Goal: Check status: Check status

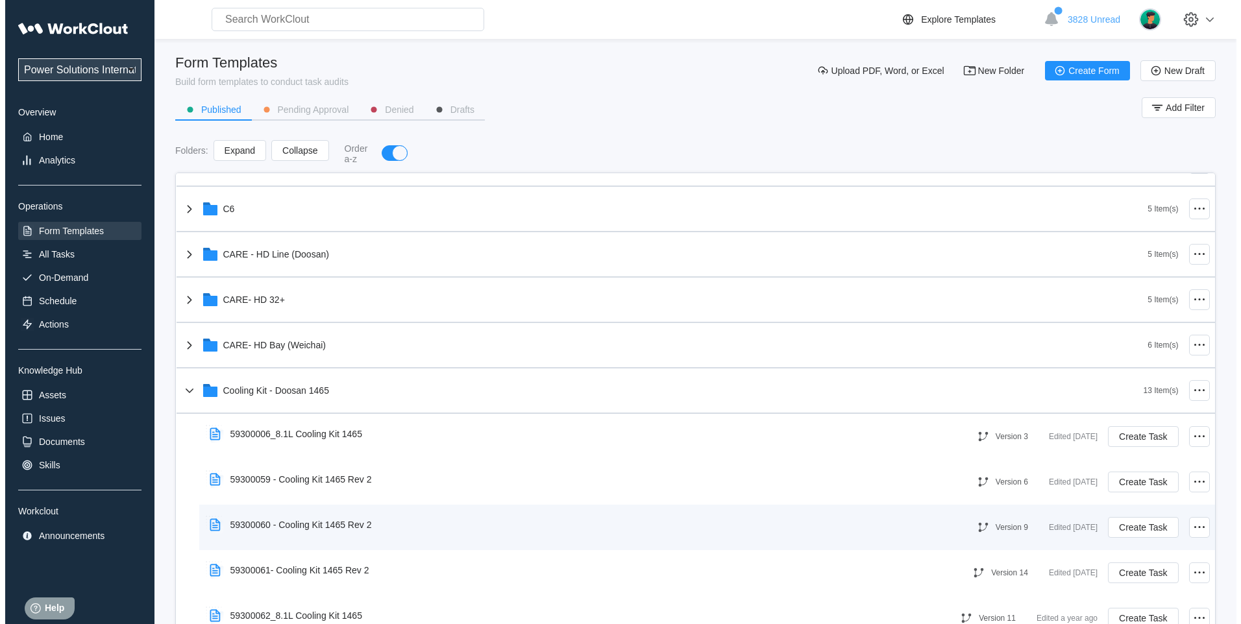
scroll to position [324, 0]
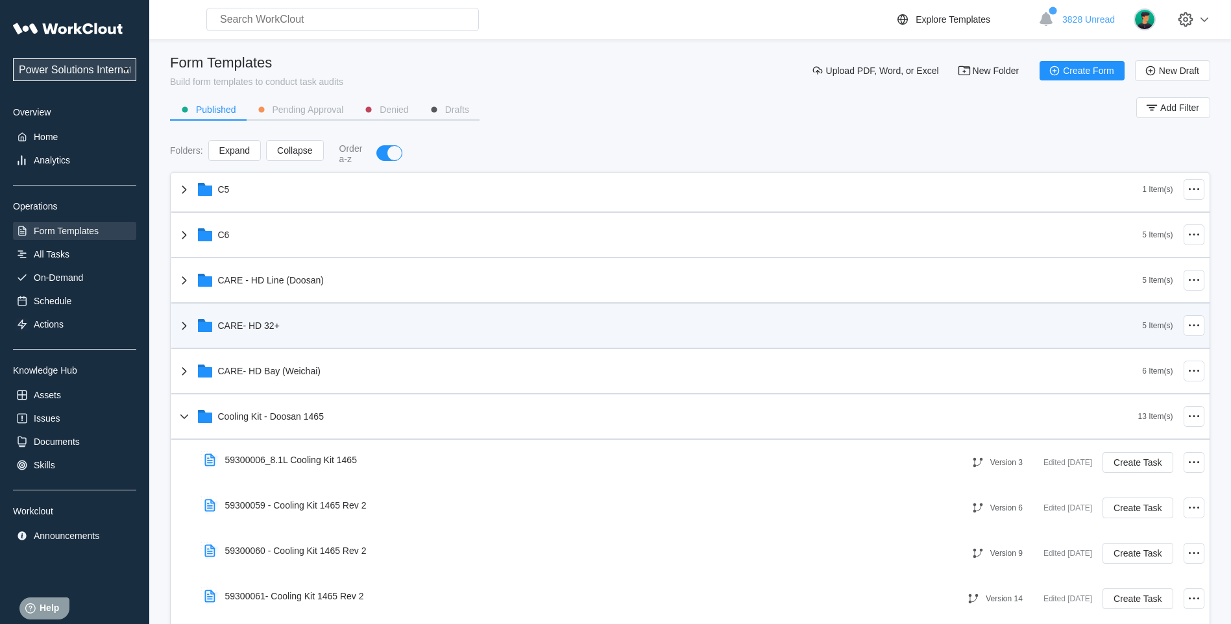
click at [186, 324] on icon at bounding box center [185, 326] width 16 height 16
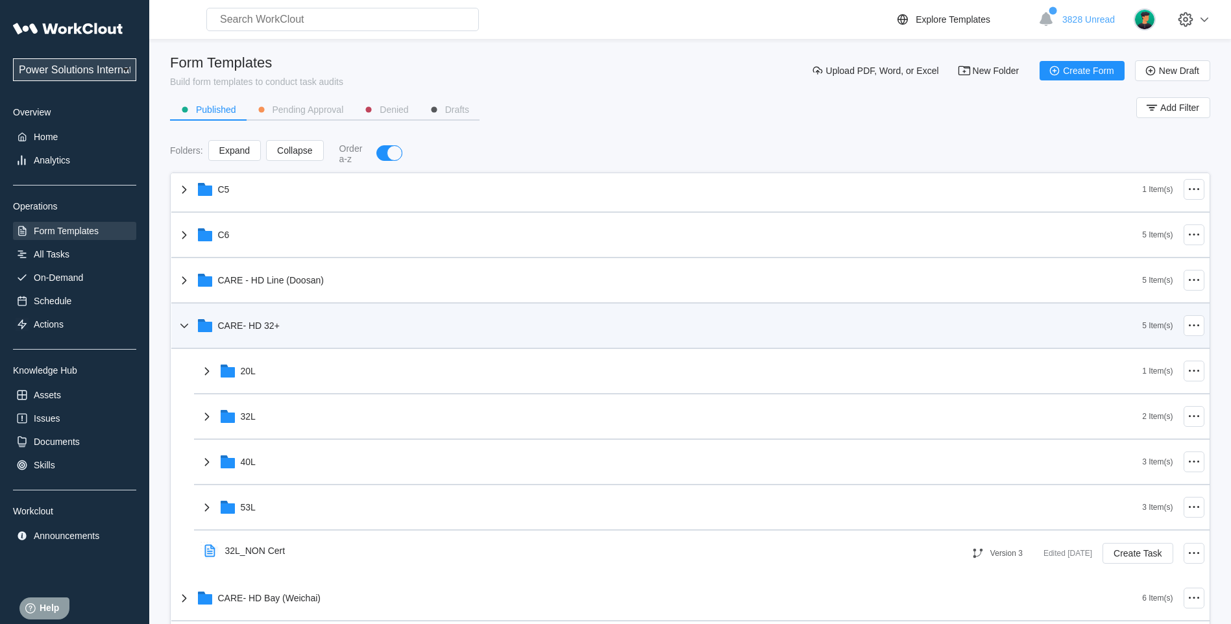
click at [186, 324] on icon at bounding box center [185, 326] width 16 height 16
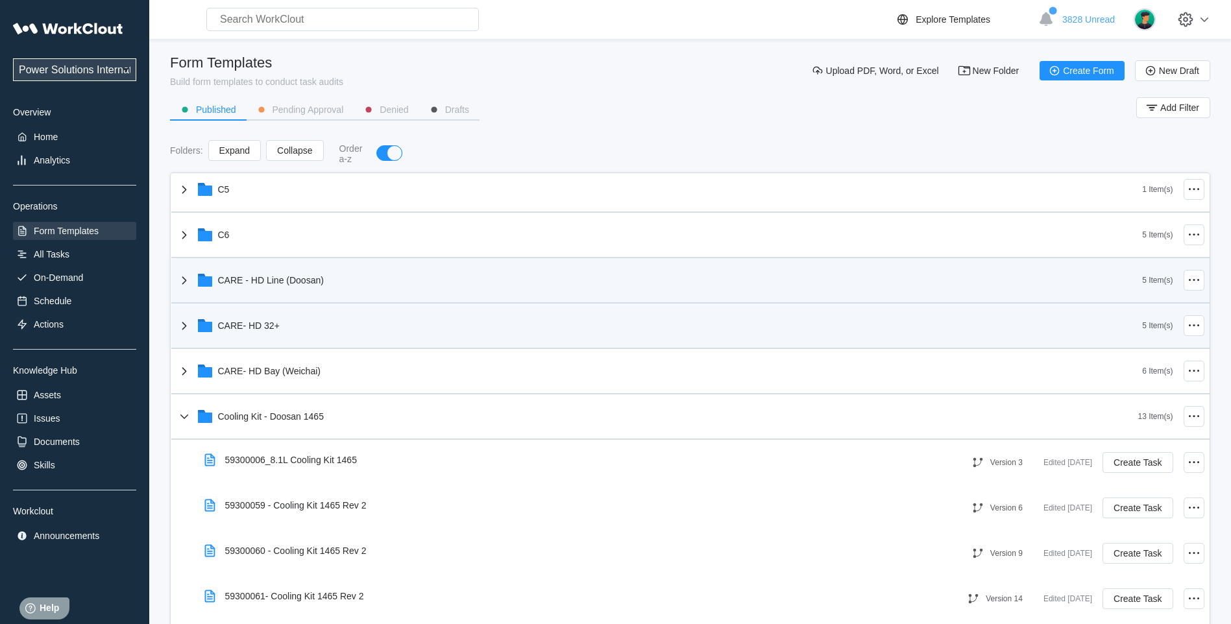
click at [184, 275] on icon at bounding box center [185, 281] width 16 height 16
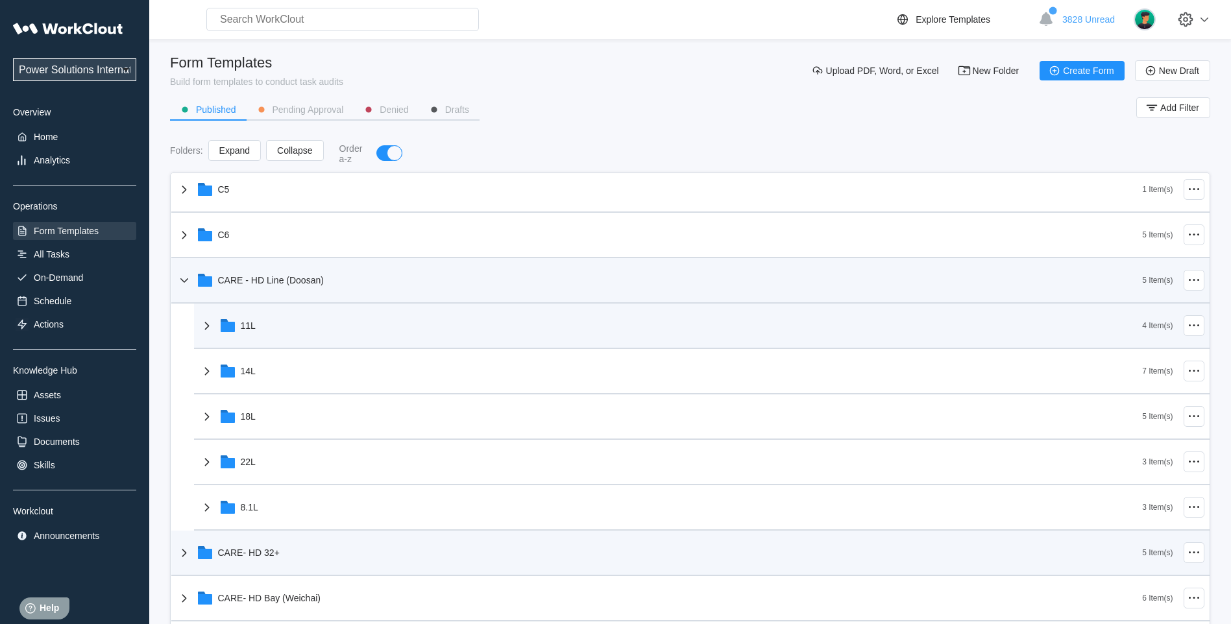
click at [208, 332] on icon at bounding box center [207, 326] width 16 height 16
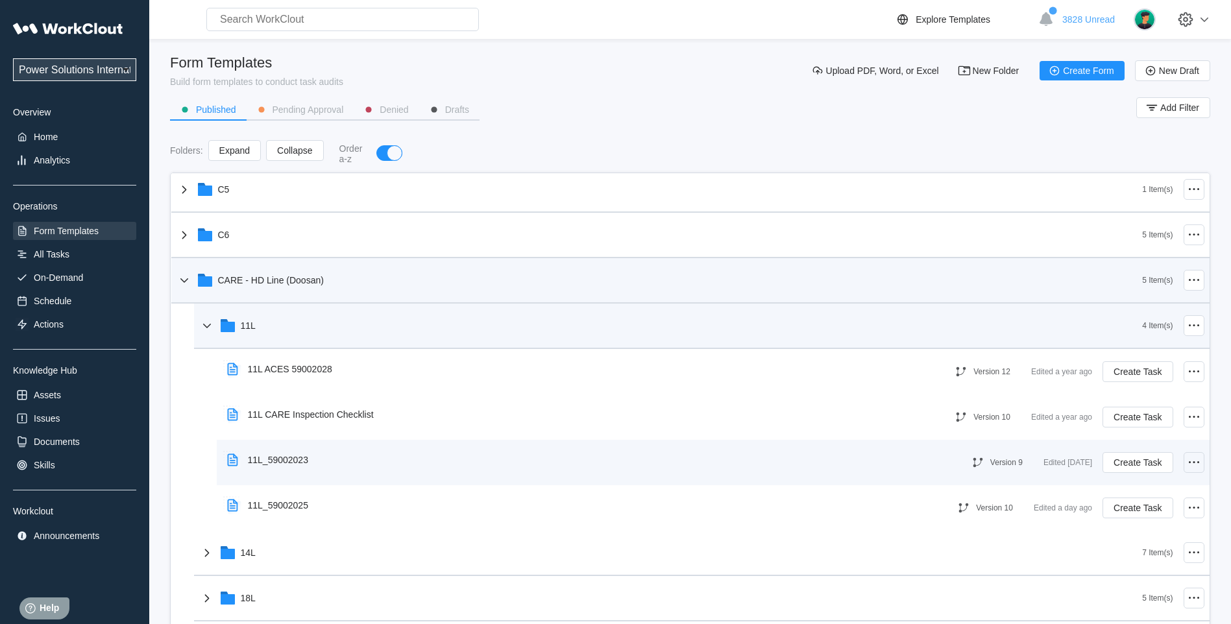
click at [1186, 461] on icon at bounding box center [1194, 463] width 16 height 16
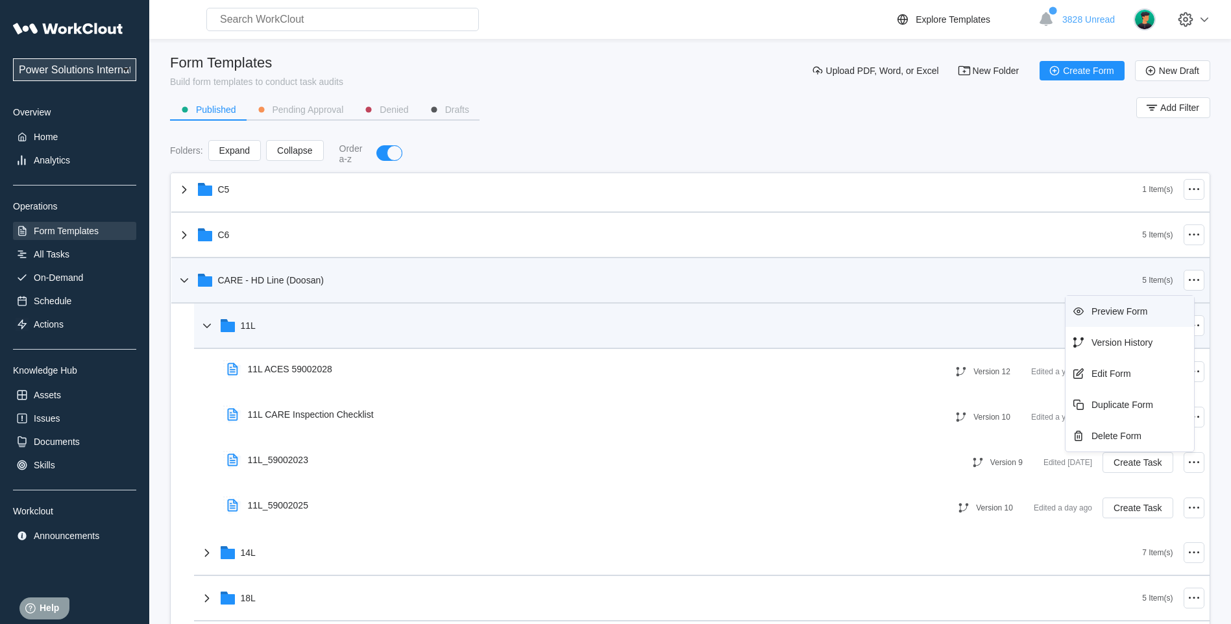
click at [1088, 310] on div "Preview Form" at bounding box center [1130, 311] width 118 height 21
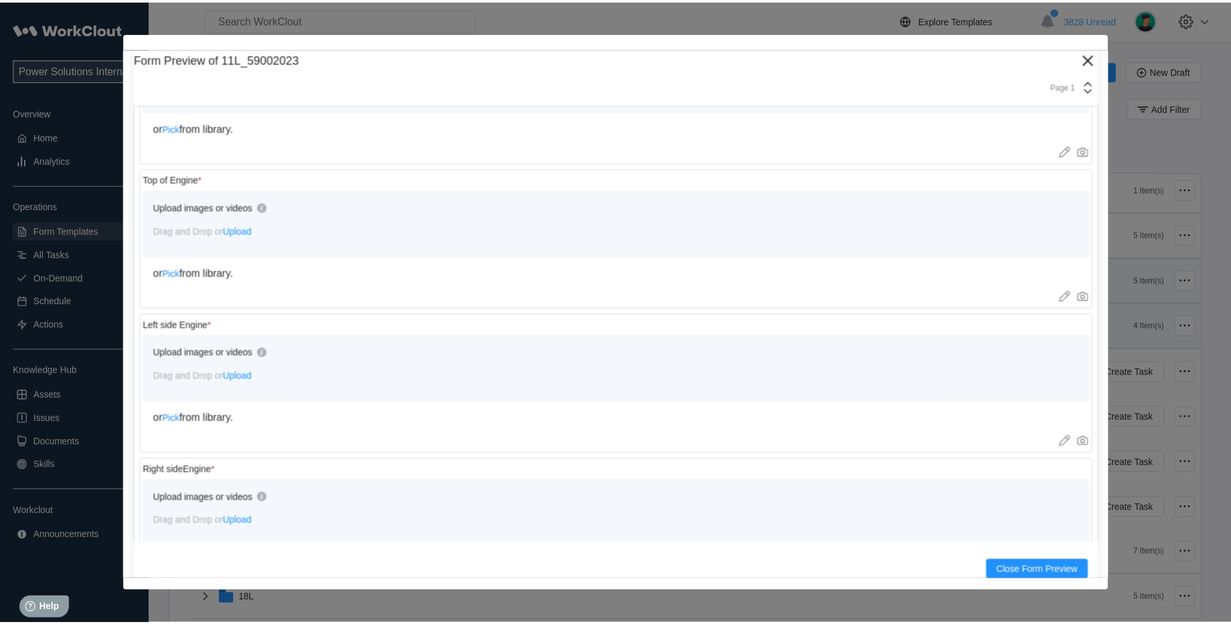
scroll to position [2803, 0]
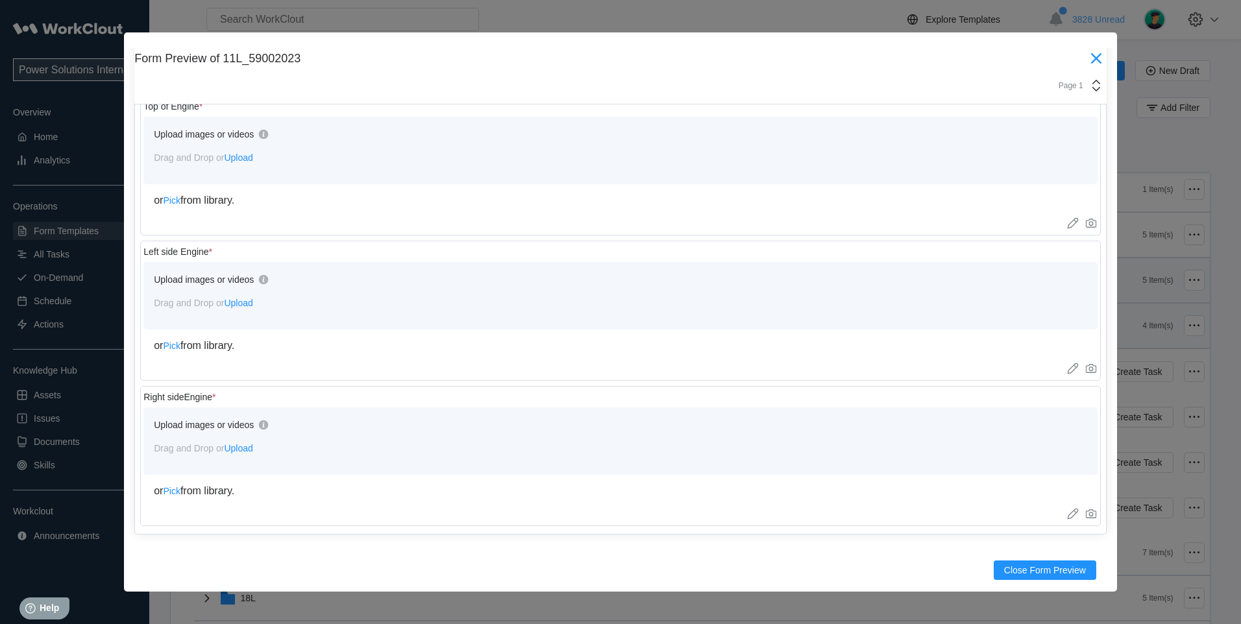
click at [1091, 55] on icon at bounding box center [1096, 58] width 10 height 10
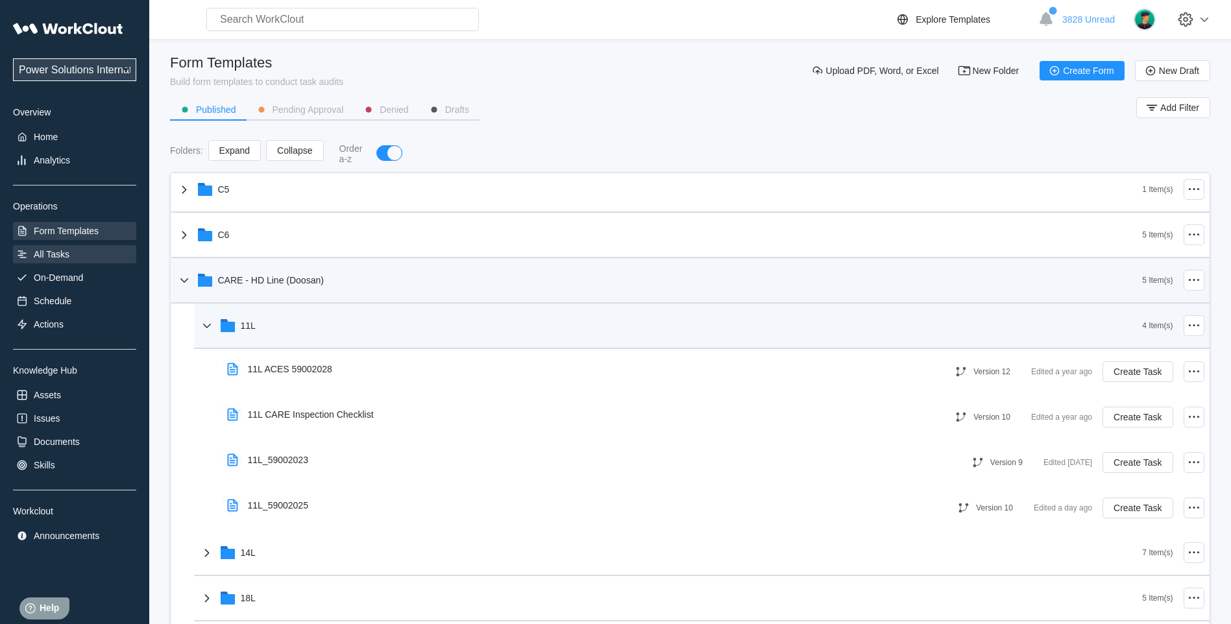
click at [59, 262] on div "All Tasks" at bounding box center [74, 254] width 123 height 18
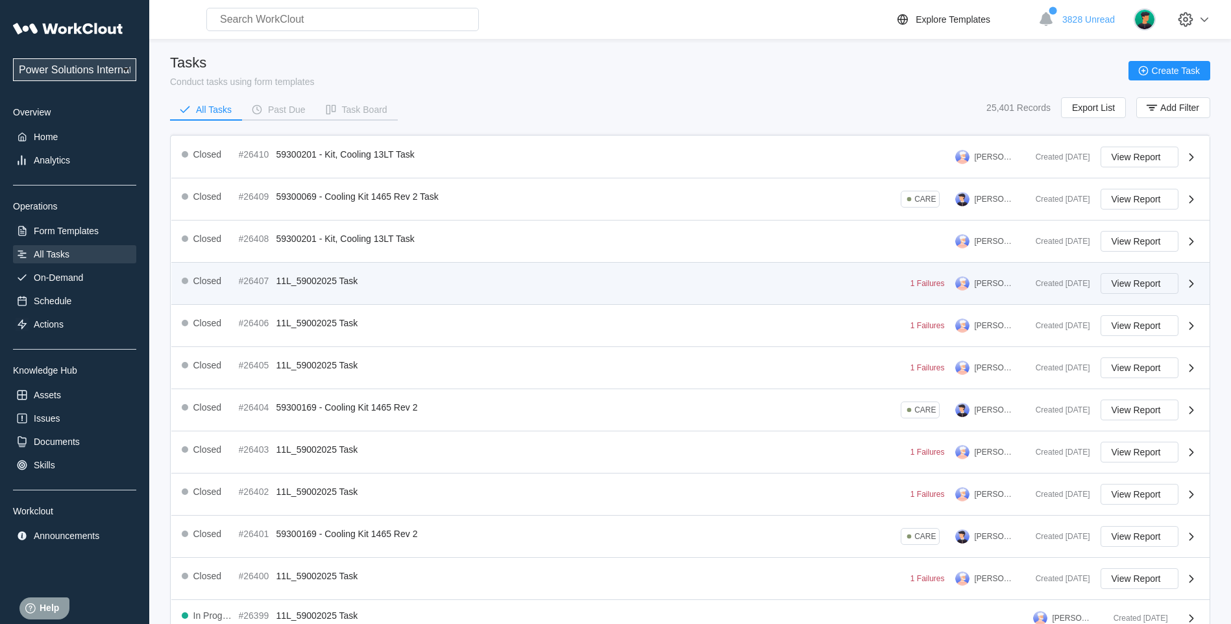
click at [1157, 284] on span "View Report" at bounding box center [1136, 283] width 49 height 9
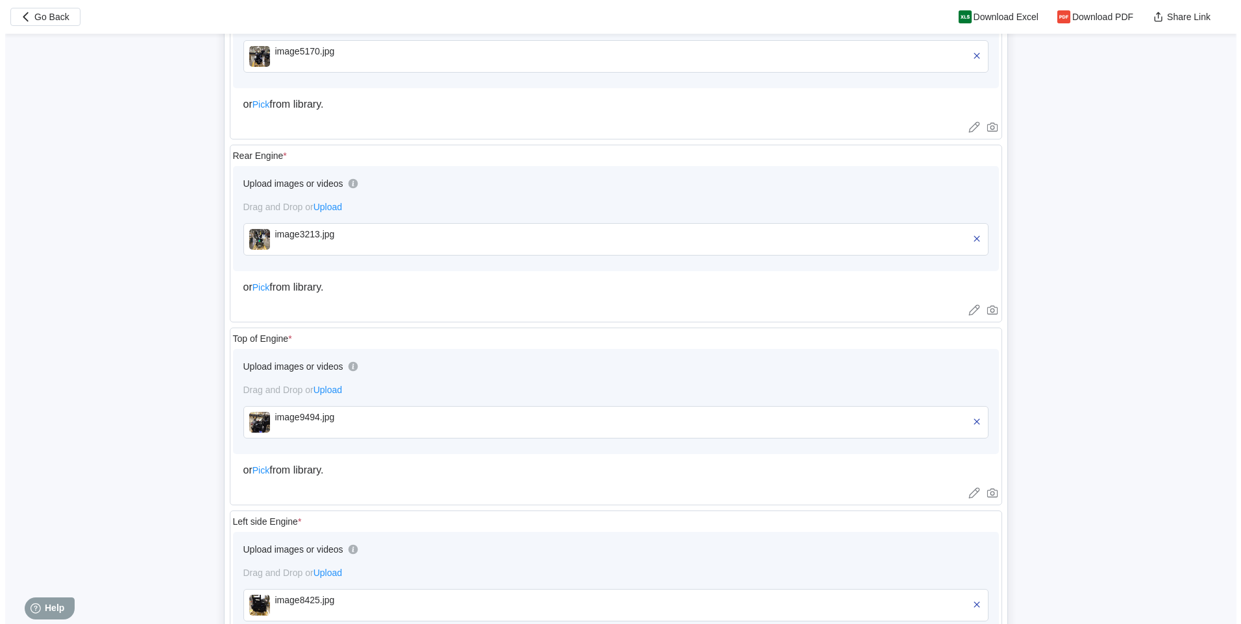
scroll to position [3197, 0]
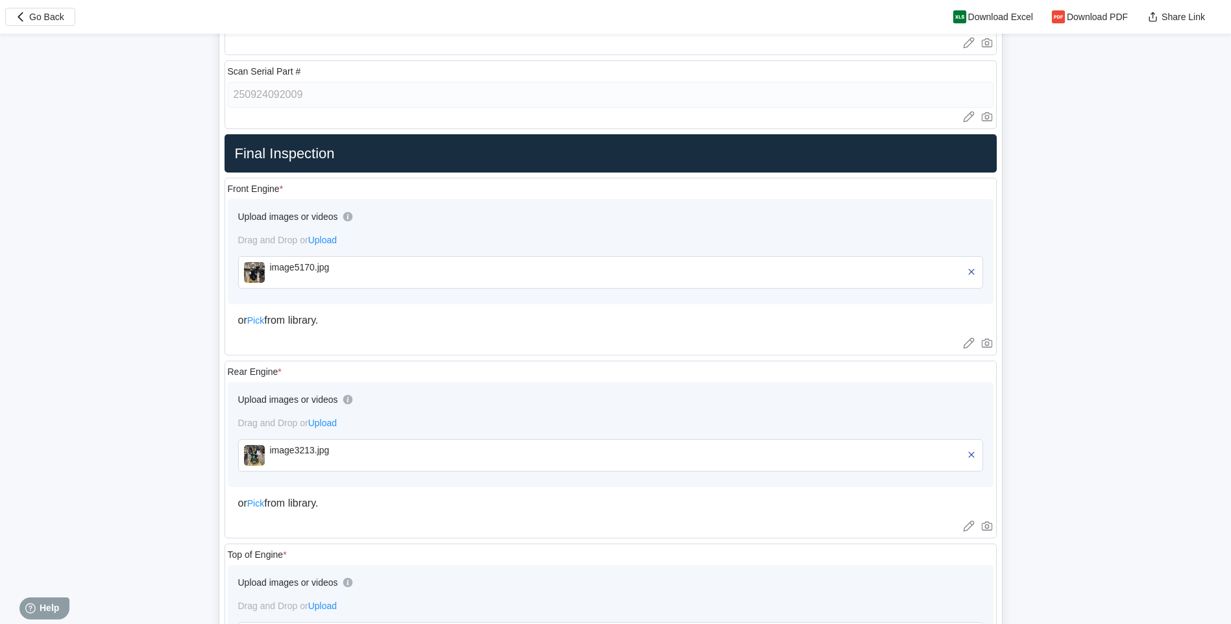
click at [251, 273] on img at bounding box center [254, 272] width 21 height 21
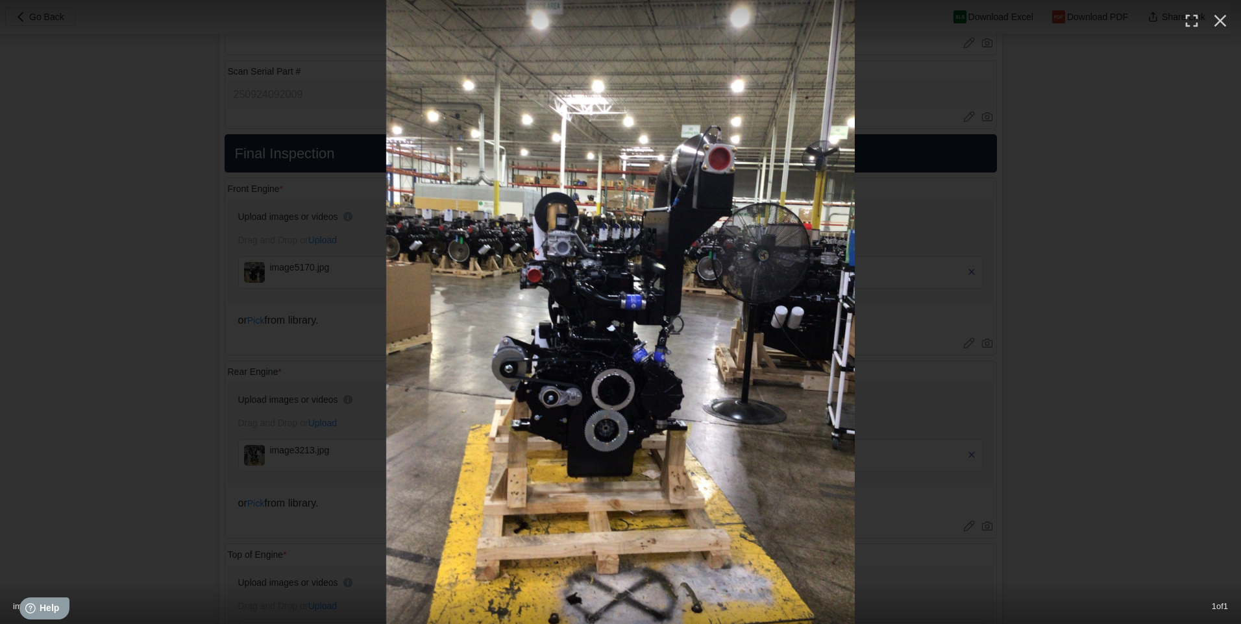
click at [169, 284] on div at bounding box center [620, 312] width 1241 height 624
click at [242, 455] on div at bounding box center [620, 312] width 1241 height 624
click at [246, 455] on div at bounding box center [620, 312] width 1241 height 624
click at [1220, 21] on icon "button" at bounding box center [1220, 20] width 21 height 21
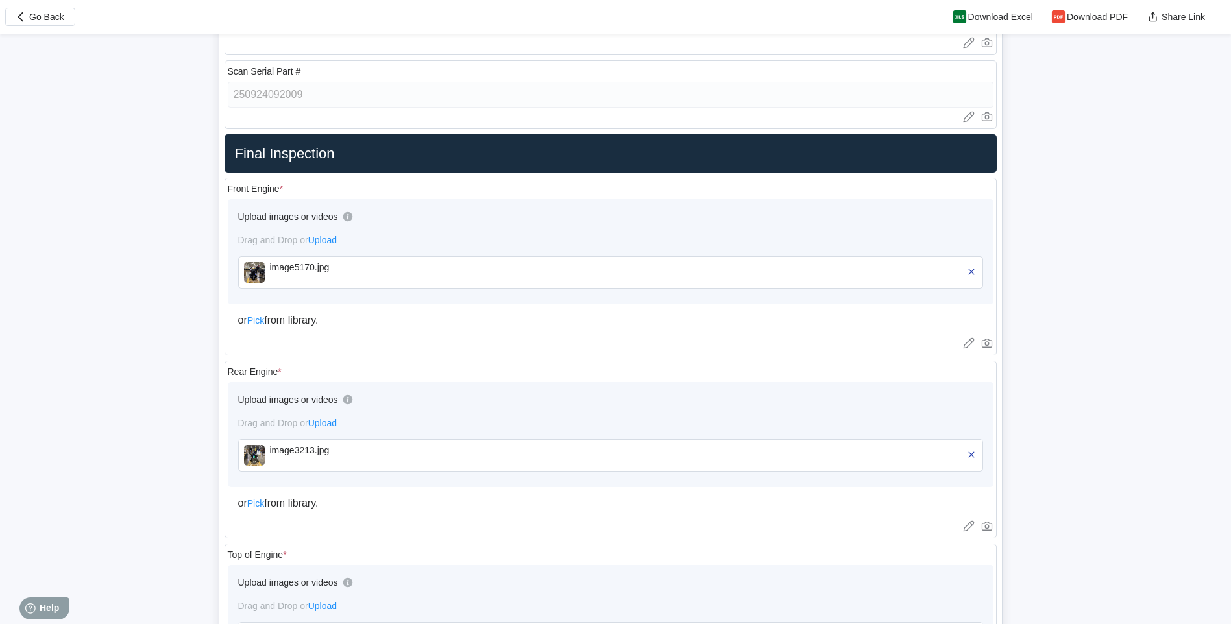
click at [254, 456] on img at bounding box center [254, 455] width 21 height 21
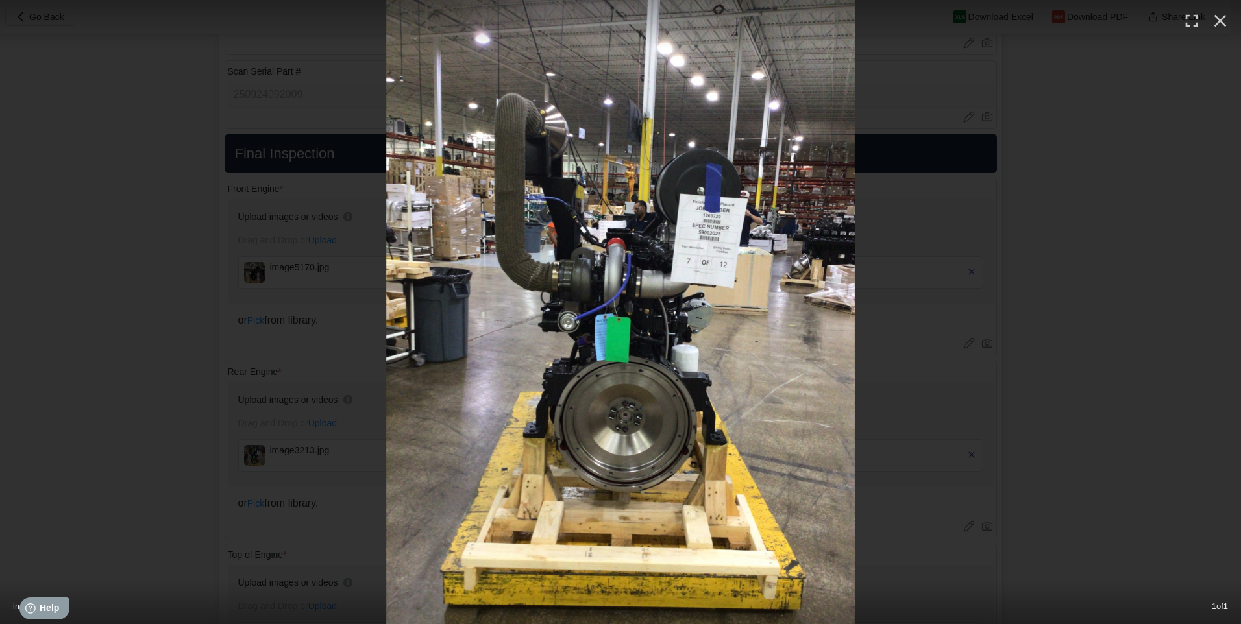
click at [81, 343] on div at bounding box center [620, 312] width 1241 height 624
click at [132, 435] on div at bounding box center [620, 312] width 1241 height 624
